Goal: Entertainment & Leisure: Consume media (video, audio)

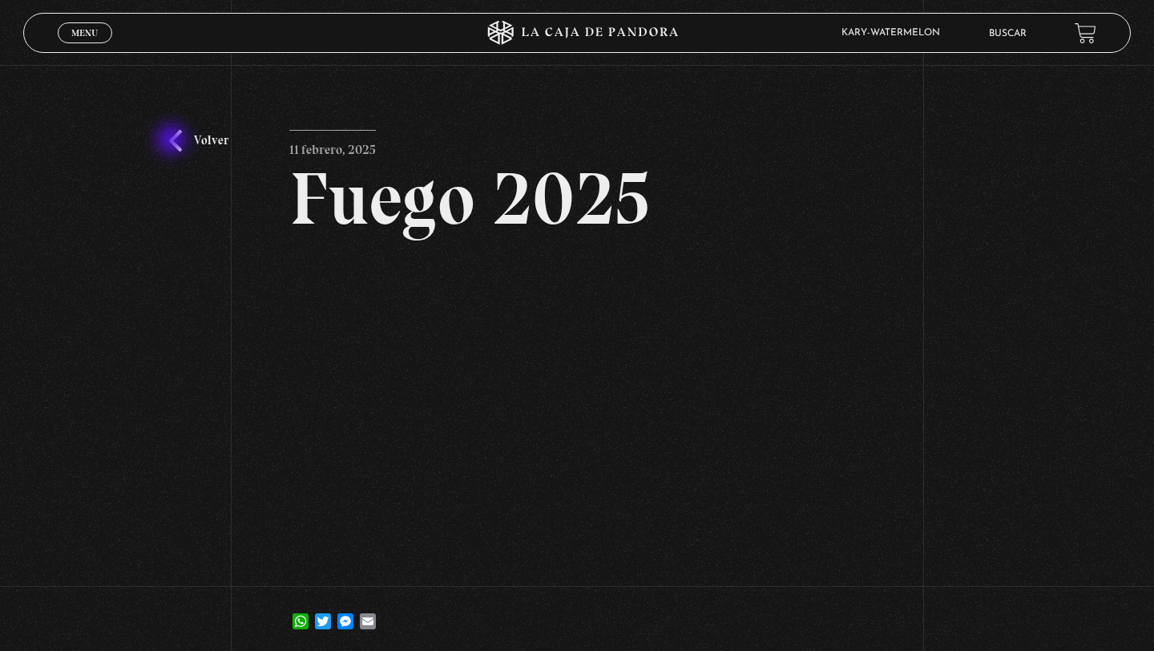
click at [173, 141] on link "Volver" at bounding box center [198, 141] width 59 height 22
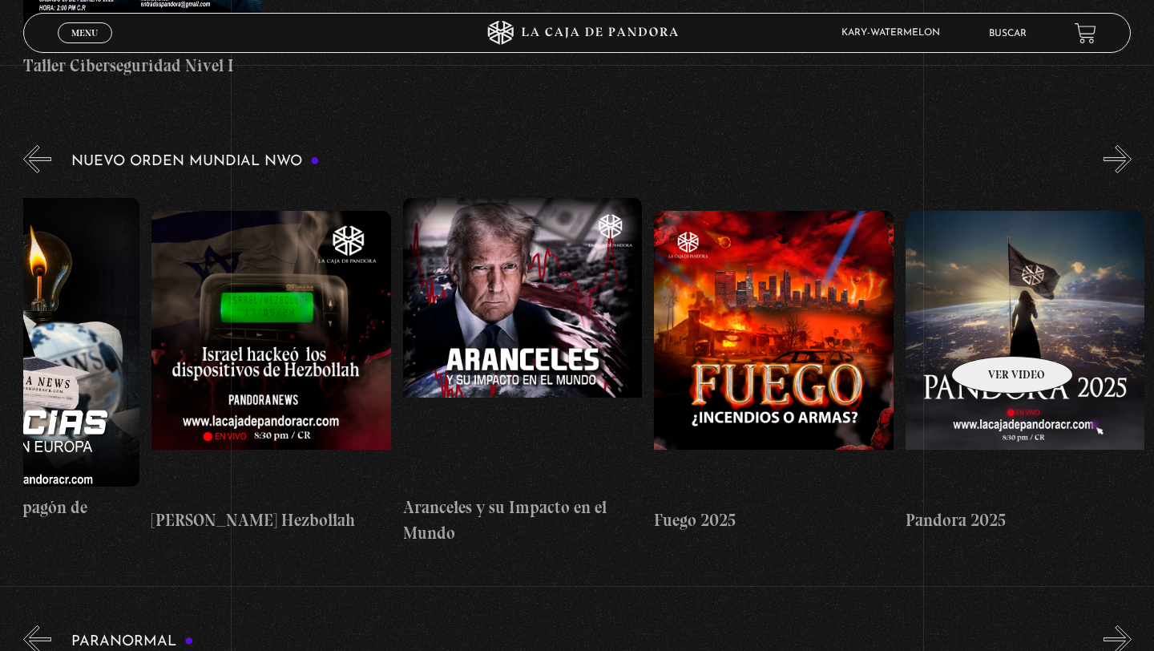
scroll to position [0, 1398]
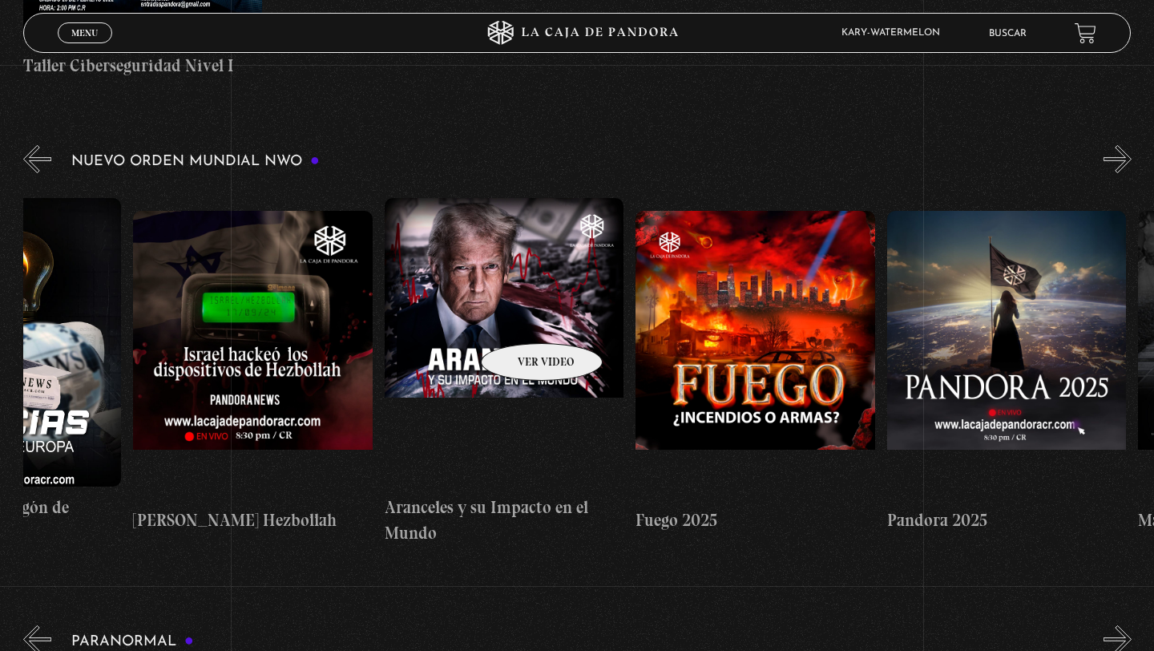
click at [528, 314] on figure at bounding box center [505, 342] width 240 height 289
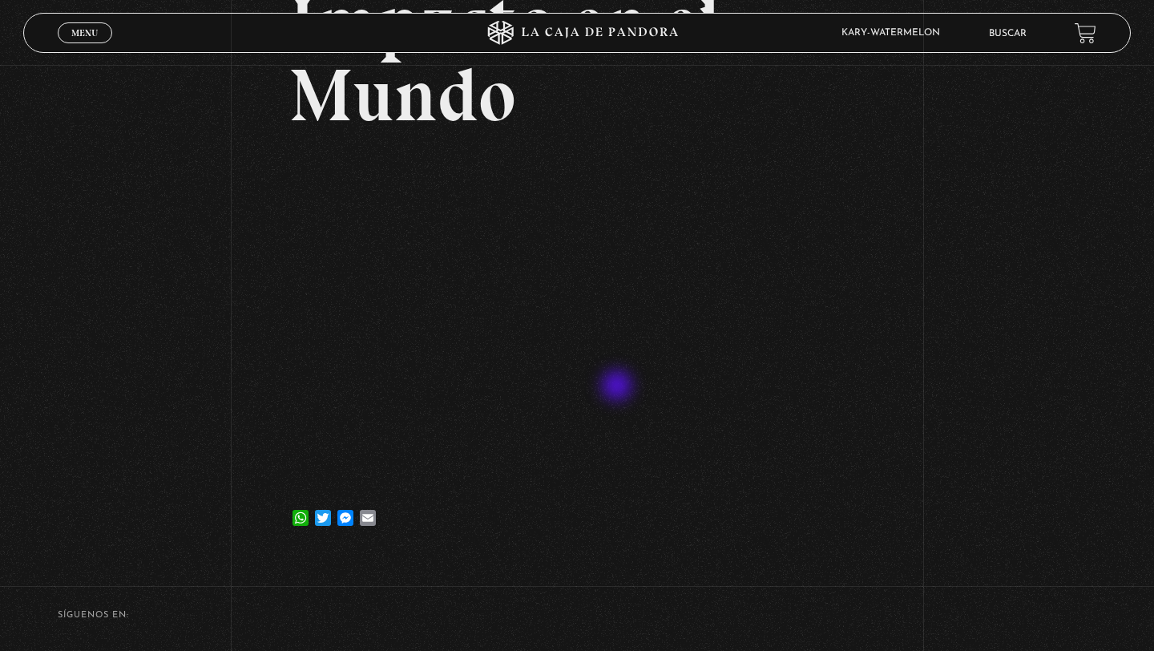
scroll to position [255, 0]
